Goal: Find specific page/section: Find specific page/section

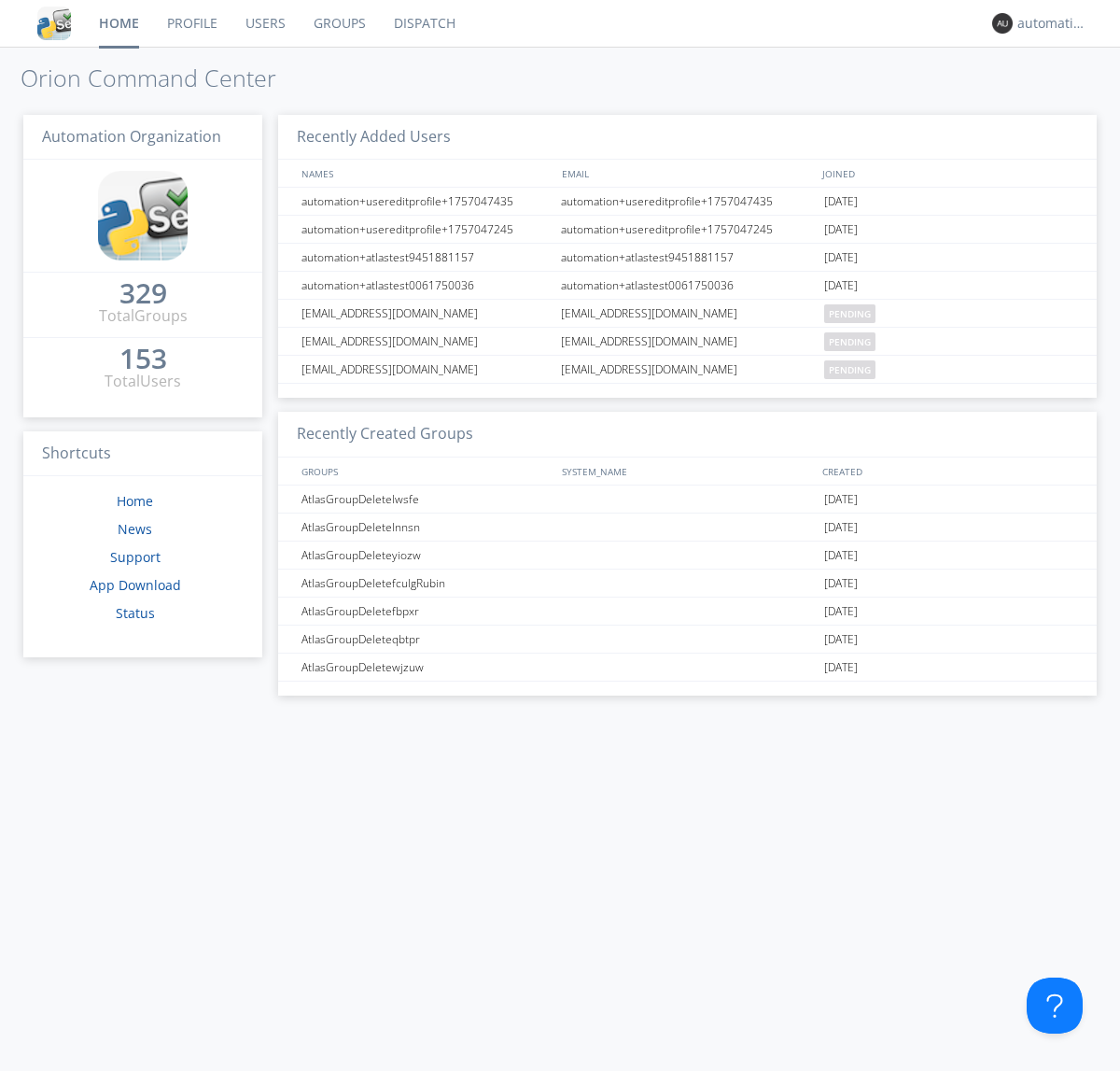
click at [423, 23] on link "Dispatch" at bounding box center [424, 23] width 90 height 46
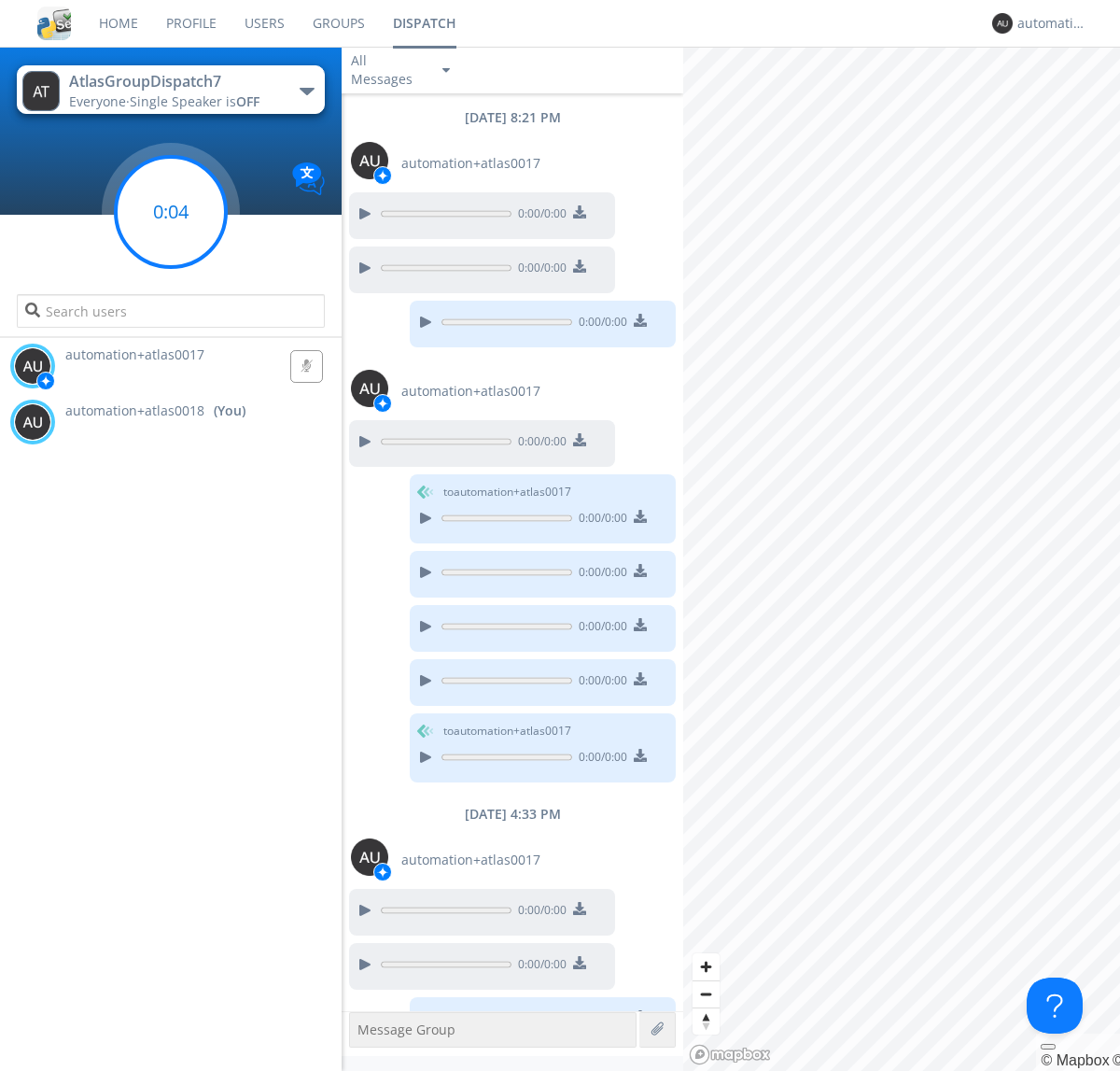
click at [171, 211] on g at bounding box center [171, 211] width 110 height 110
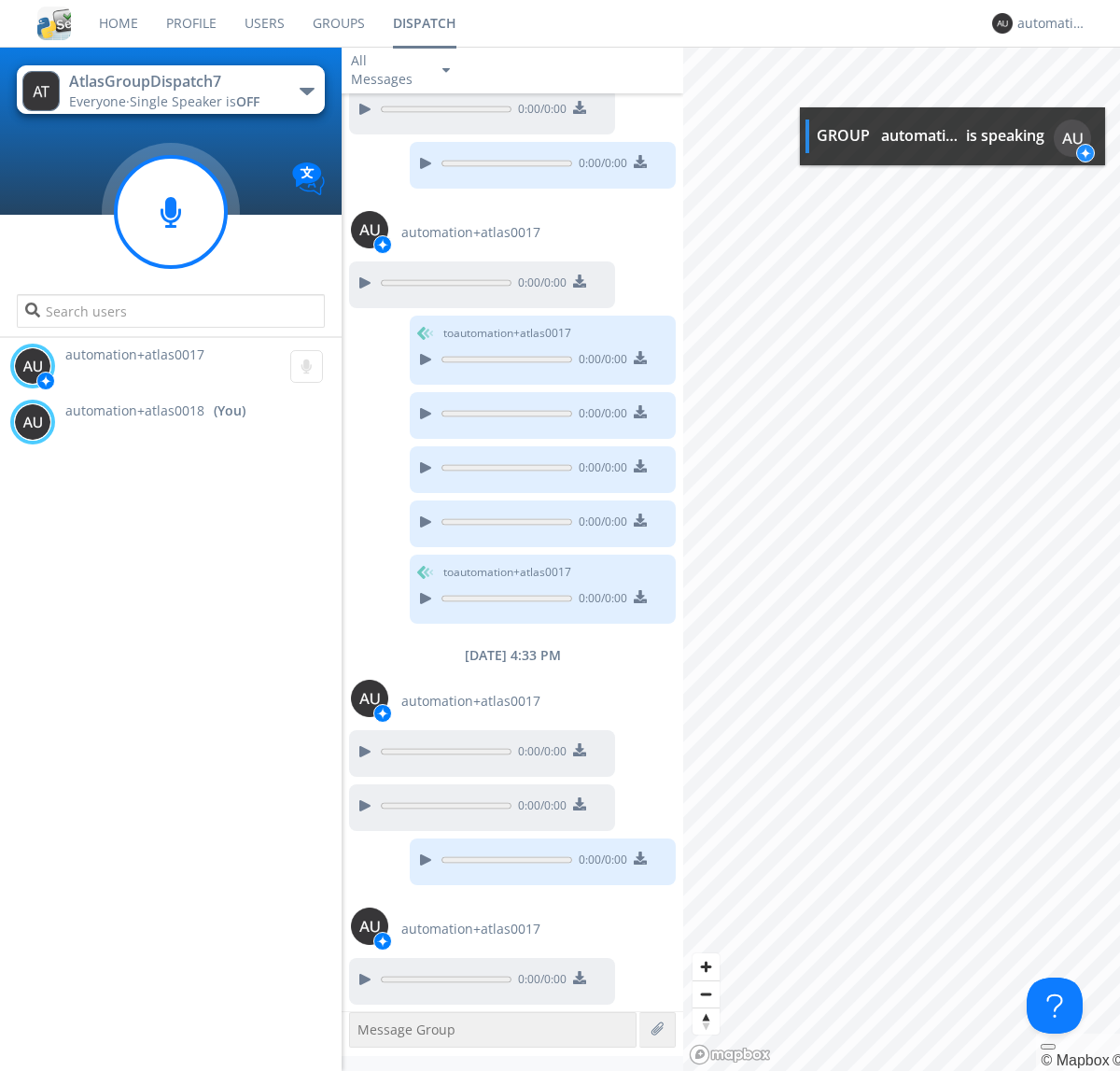
scroll to position [159, 0]
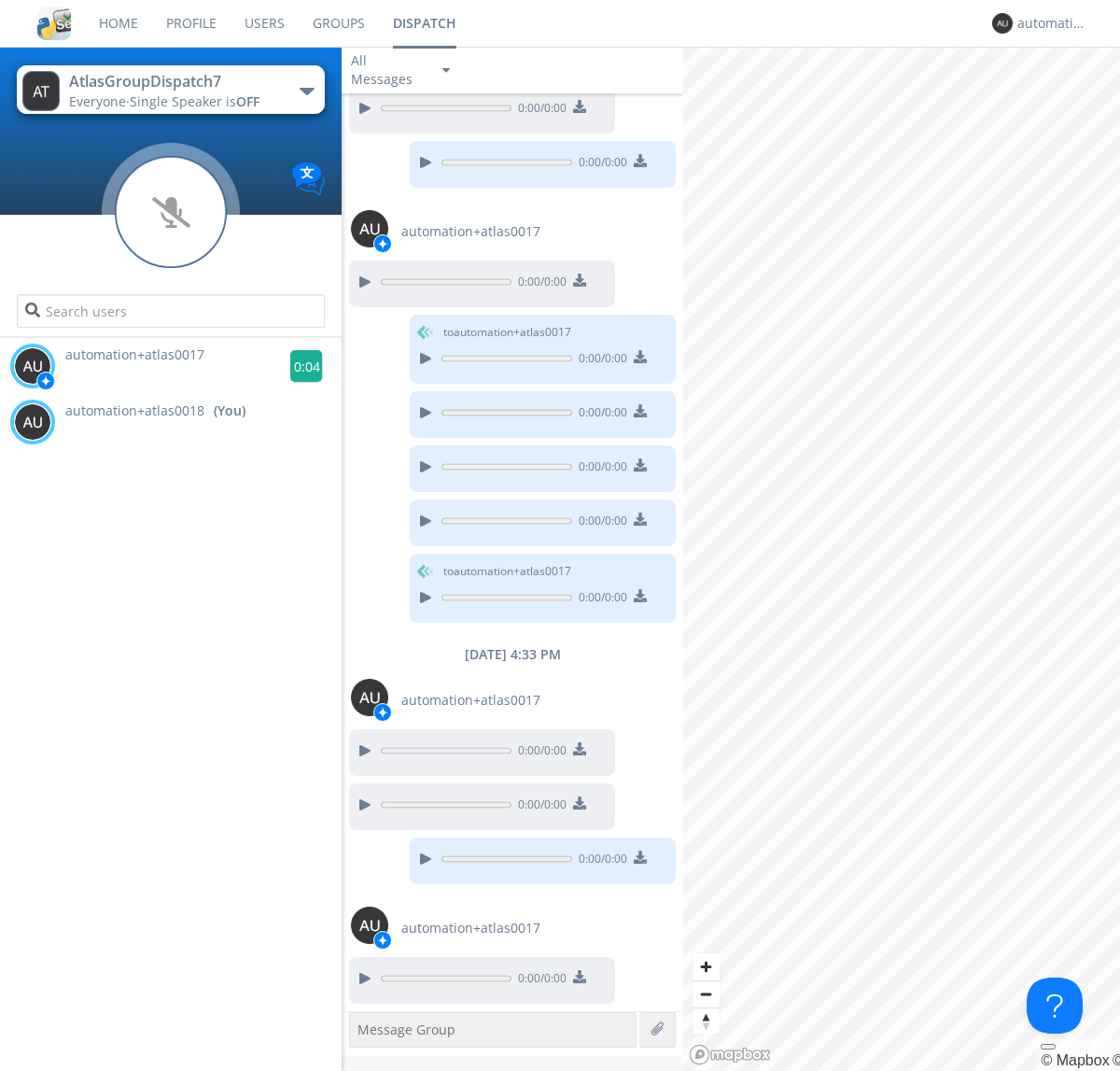
click at [298, 366] on g at bounding box center [307, 366] width 33 height 33
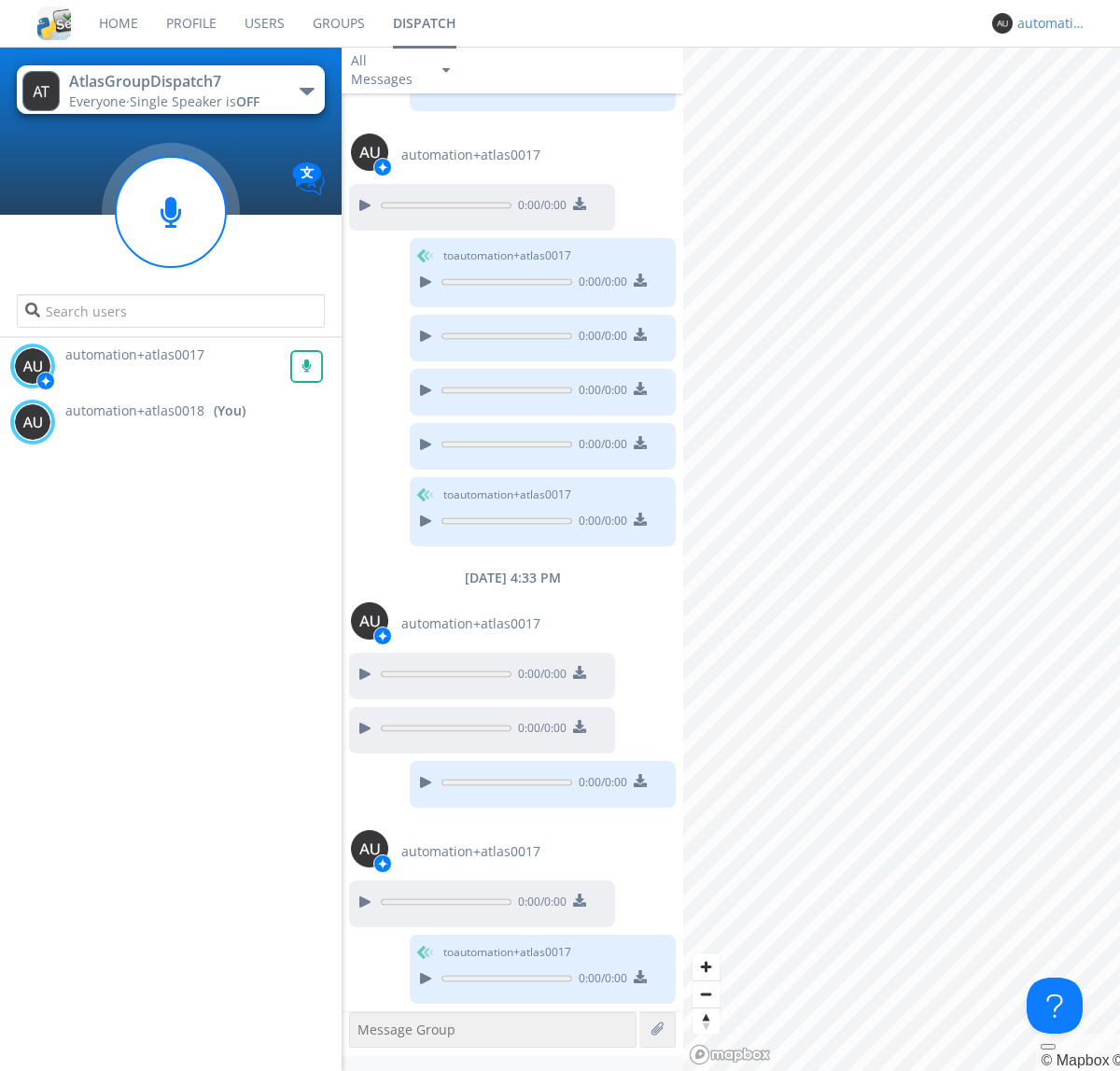
click at [1048, 23] on div "automation+atlas0018" at bounding box center [1052, 22] width 70 height 18
